Goal: Information Seeking & Learning: Learn about a topic

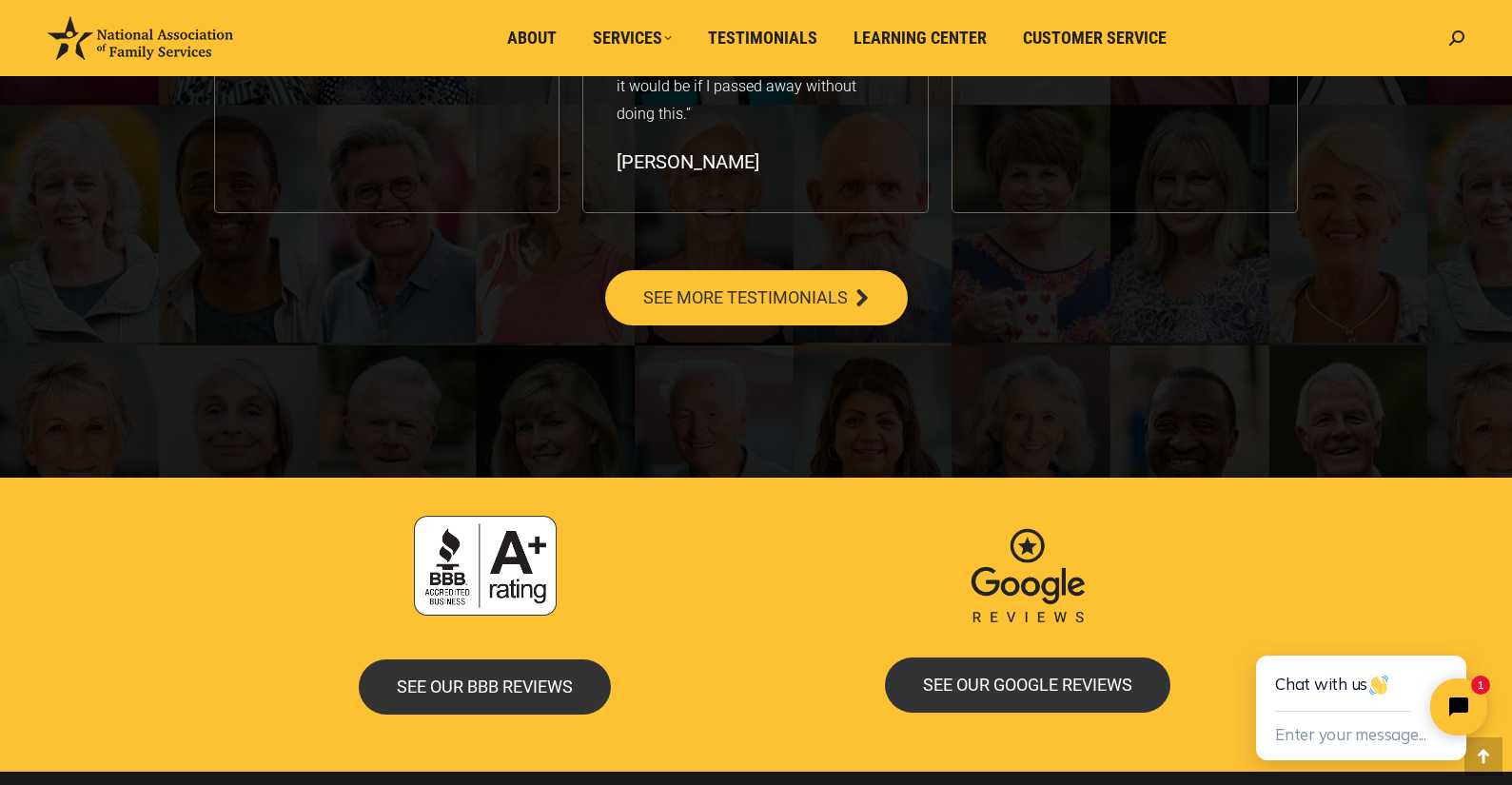
scroll to position [3502, 0]
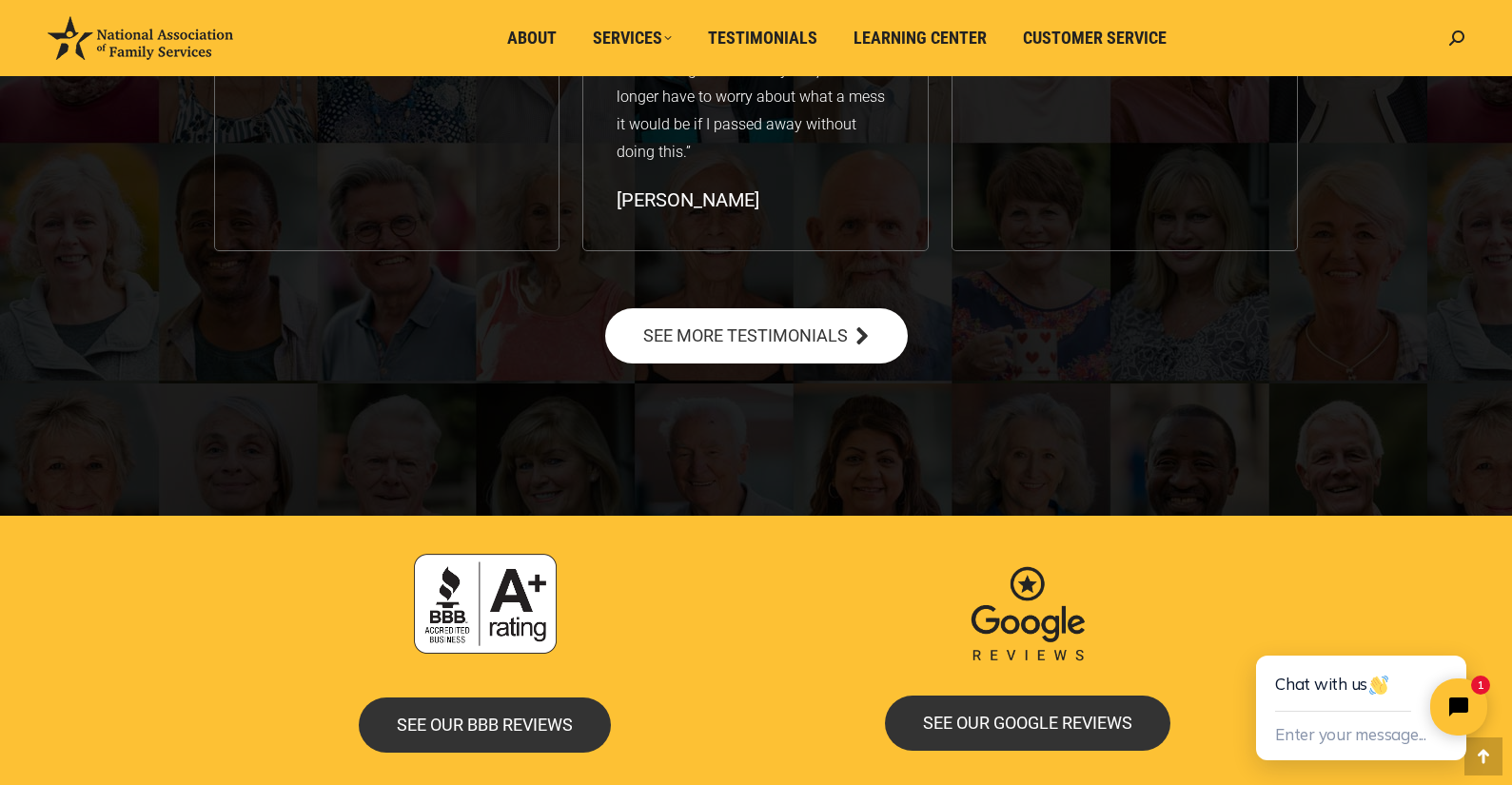
click at [722, 332] on span "SEE MORE TESTIMONIALS" at bounding box center [746, 336] width 205 height 18
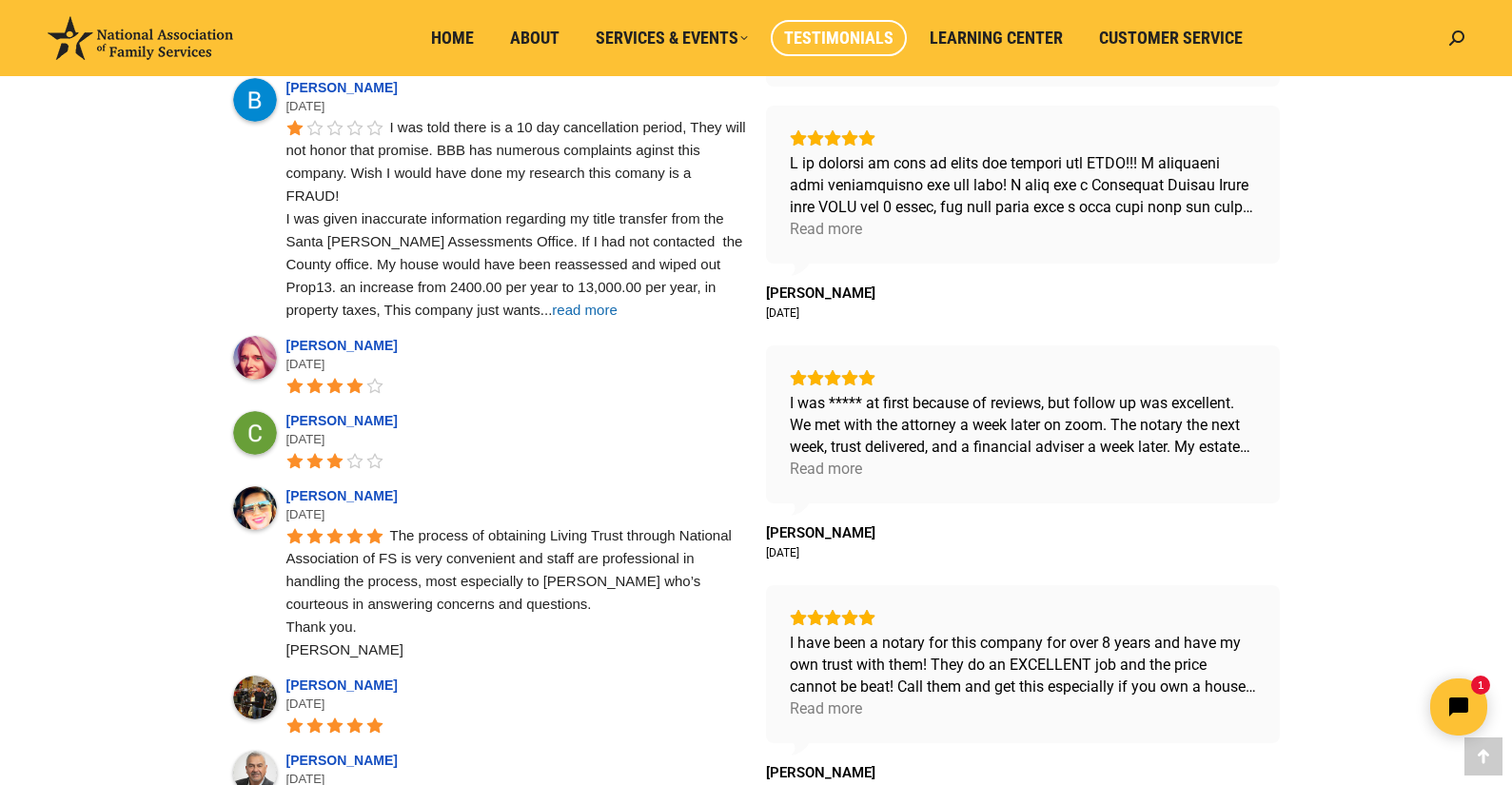
scroll to position [838, 0]
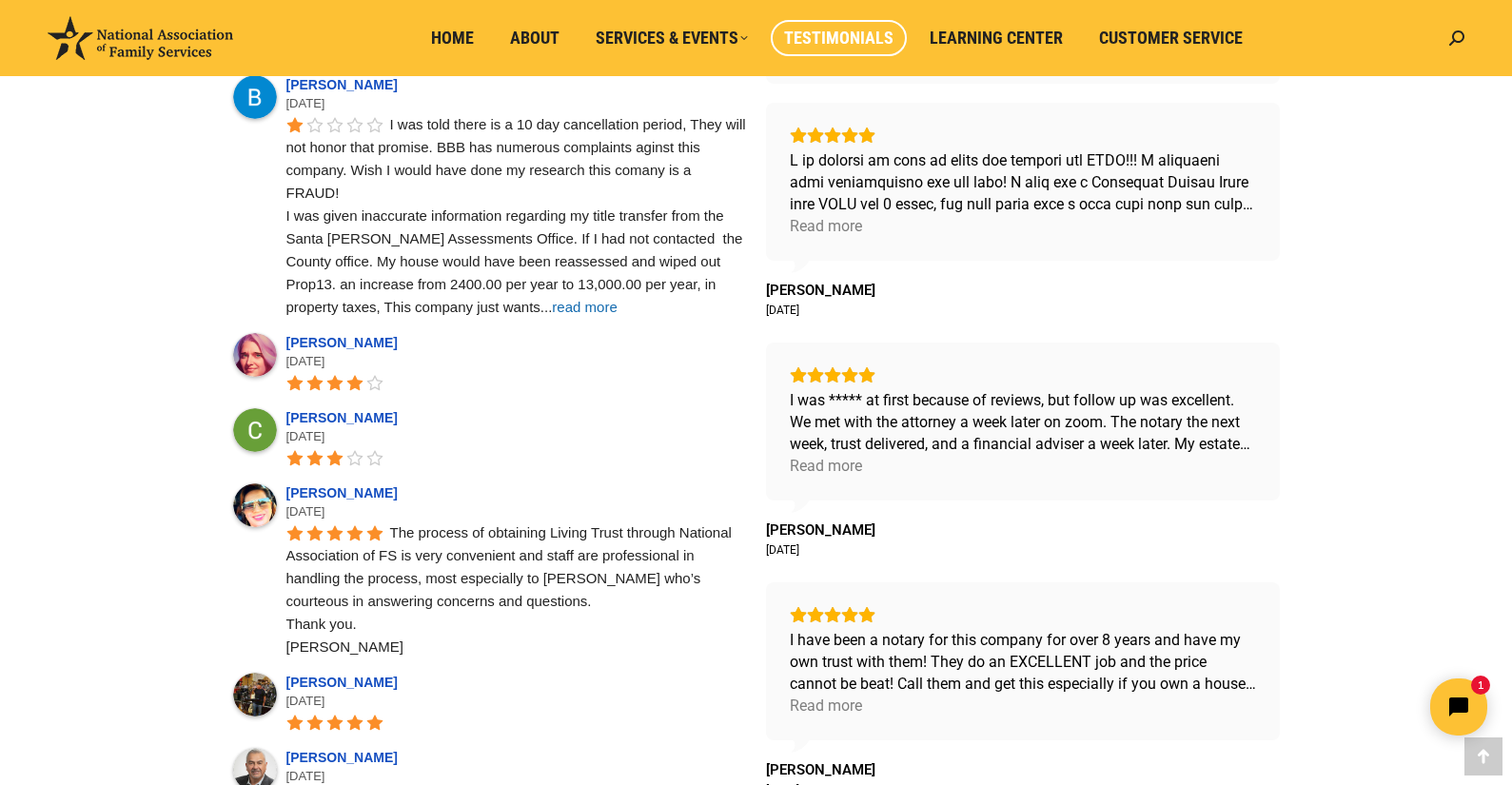
click at [552, 308] on span "read more" at bounding box center [584, 306] width 64 height 17
click at [820, 469] on div "Read more" at bounding box center [826, 465] width 72 height 21
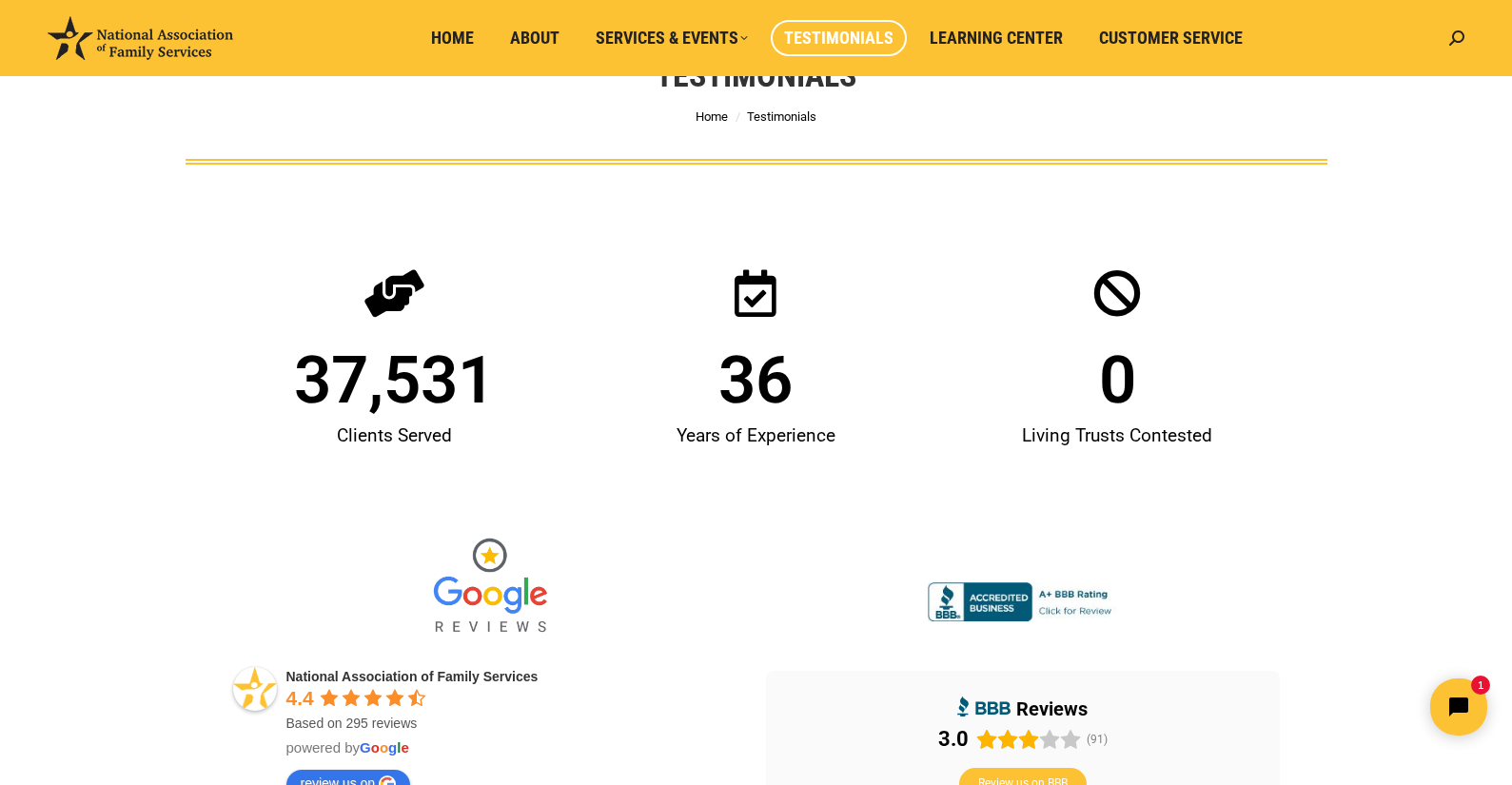
scroll to position [0, 0]
